Goal: Navigation & Orientation: Find specific page/section

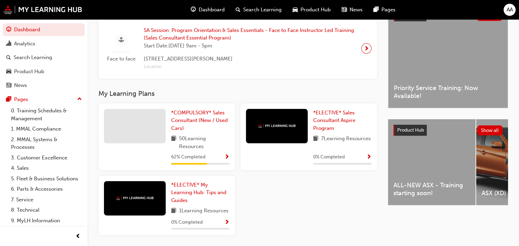
scroll to position [172, 0]
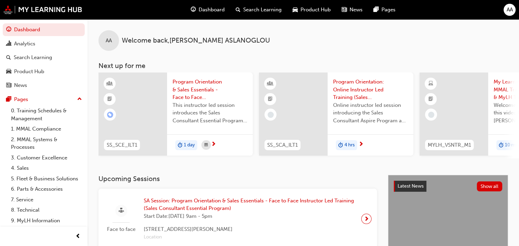
scroll to position [172, 0]
